Goal: Navigation & Orientation: Find specific page/section

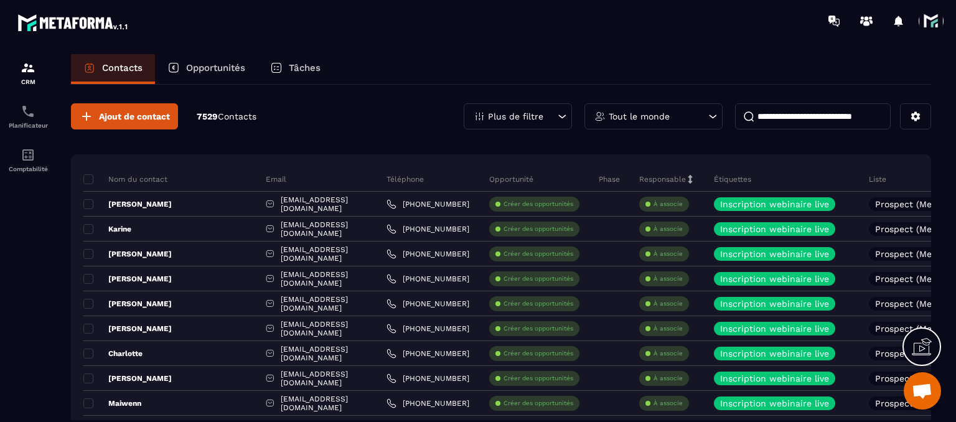
click at [921, 13] on span at bounding box center [931, 21] width 25 height 25
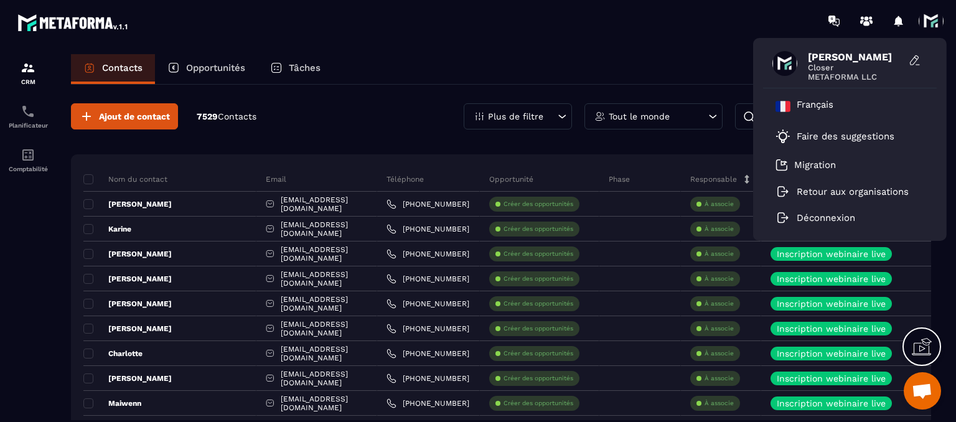
click at [506, 65] on div "Contacts Opportunités Tâches" at bounding box center [501, 69] width 860 height 30
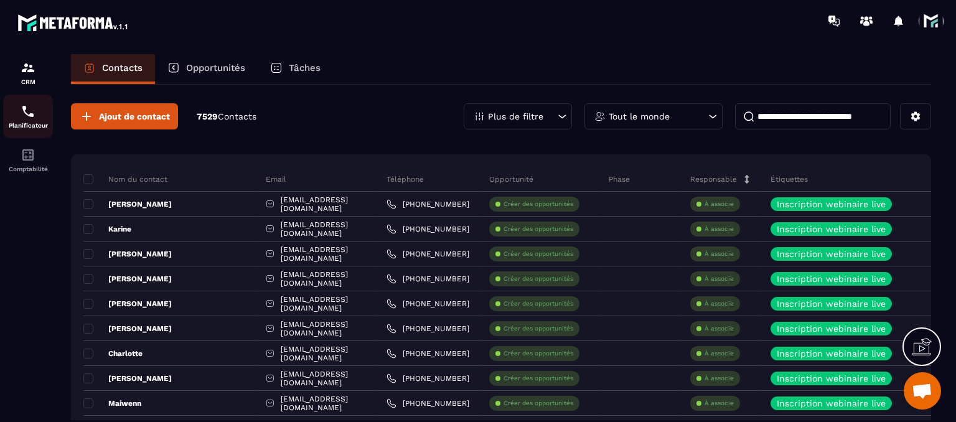
click at [43, 115] on div "Planificateur" at bounding box center [28, 116] width 50 height 25
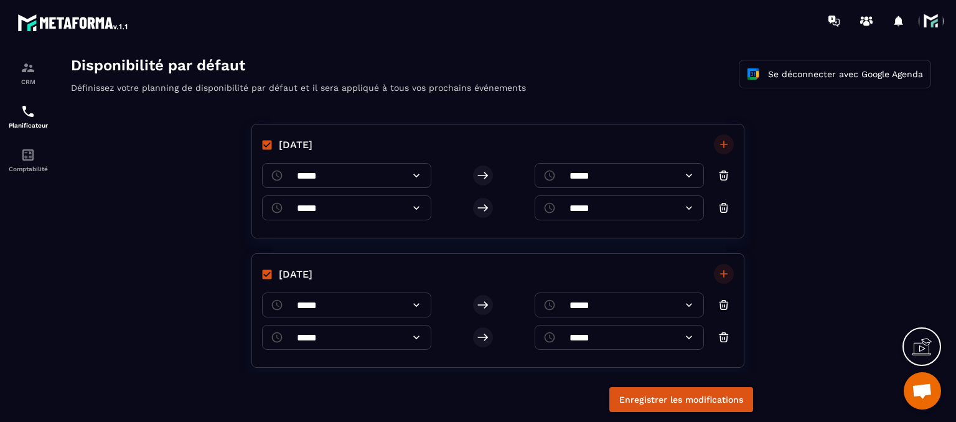
click at [934, 26] on span at bounding box center [931, 21] width 25 height 25
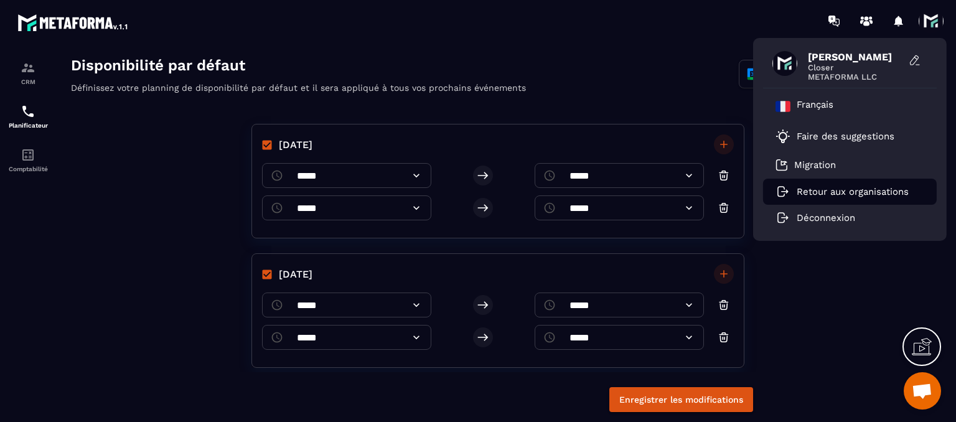
click at [864, 190] on p "Retour aux organisations" at bounding box center [853, 191] width 112 height 11
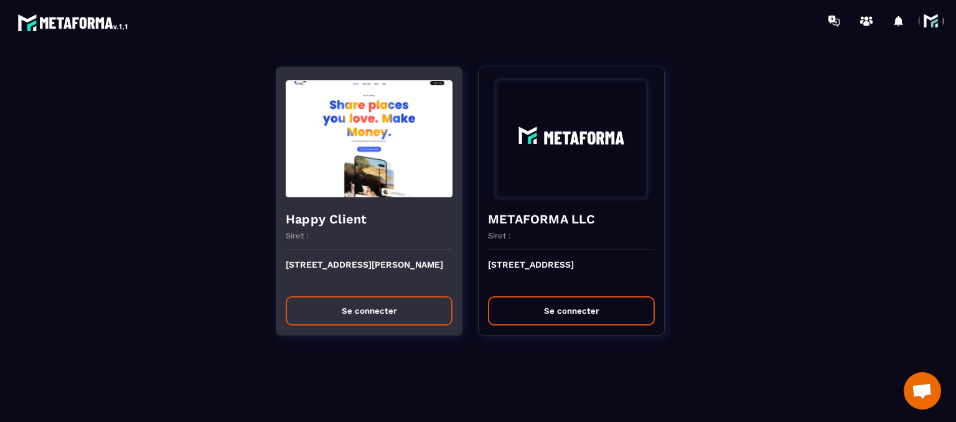
click at [388, 317] on button "Se connecter" at bounding box center [369, 310] width 167 height 29
